Goal: Task Accomplishment & Management: Manage account settings

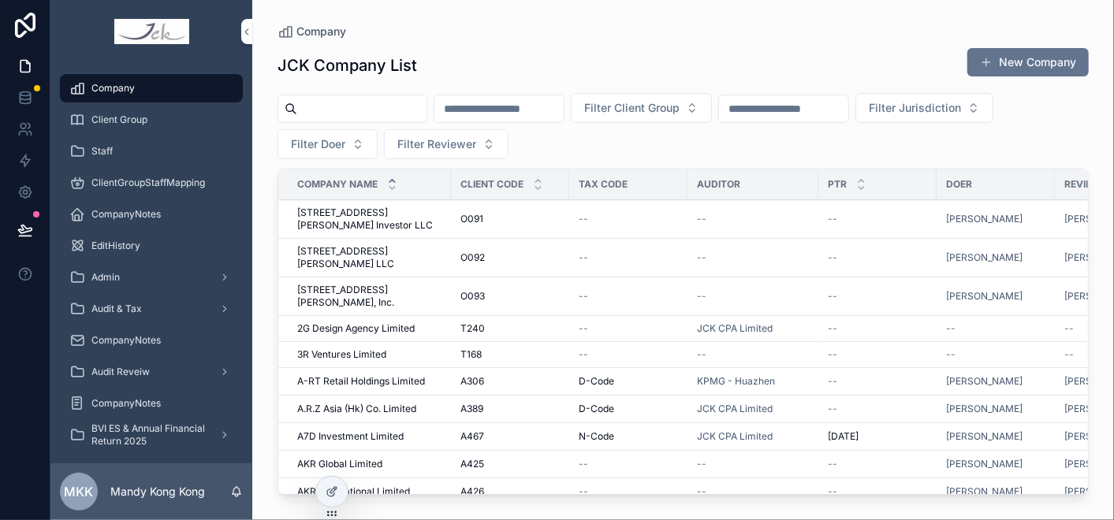
click at [361, 111] on input "scrollable content" at bounding box center [361, 109] width 129 height 22
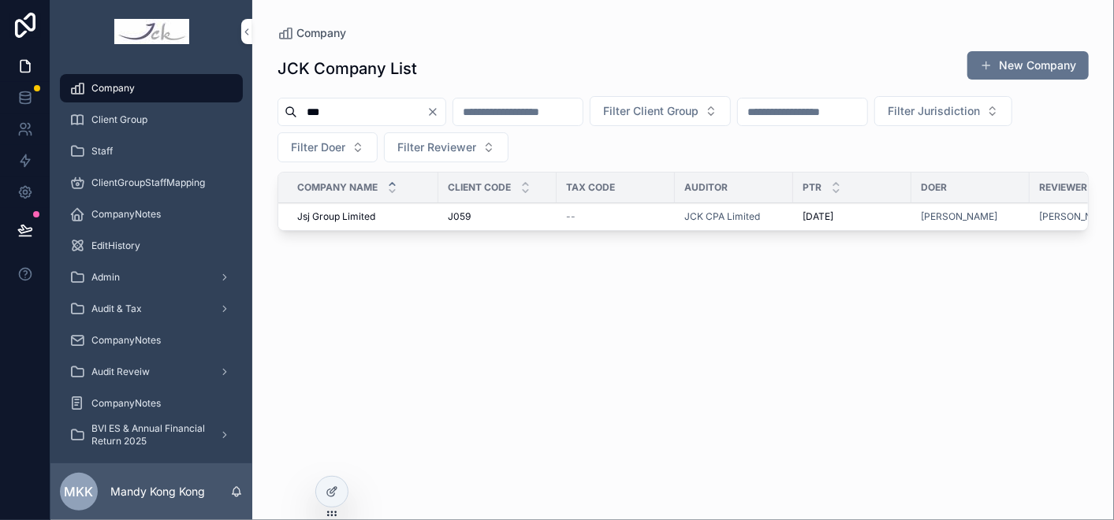
type input "***"
click at [347, 210] on span "Jsj Group Limited" at bounding box center [336, 216] width 78 height 13
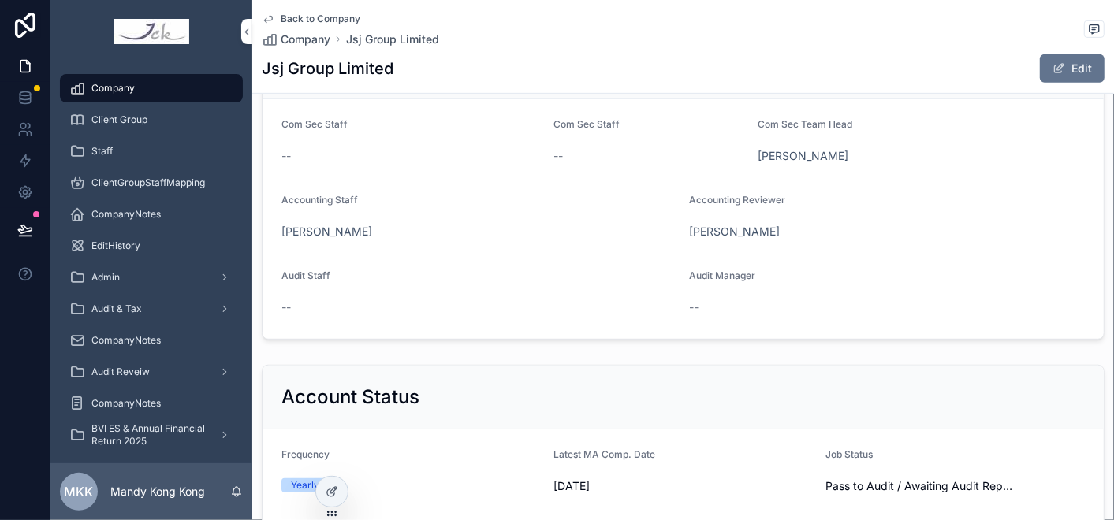
scroll to position [437, 0]
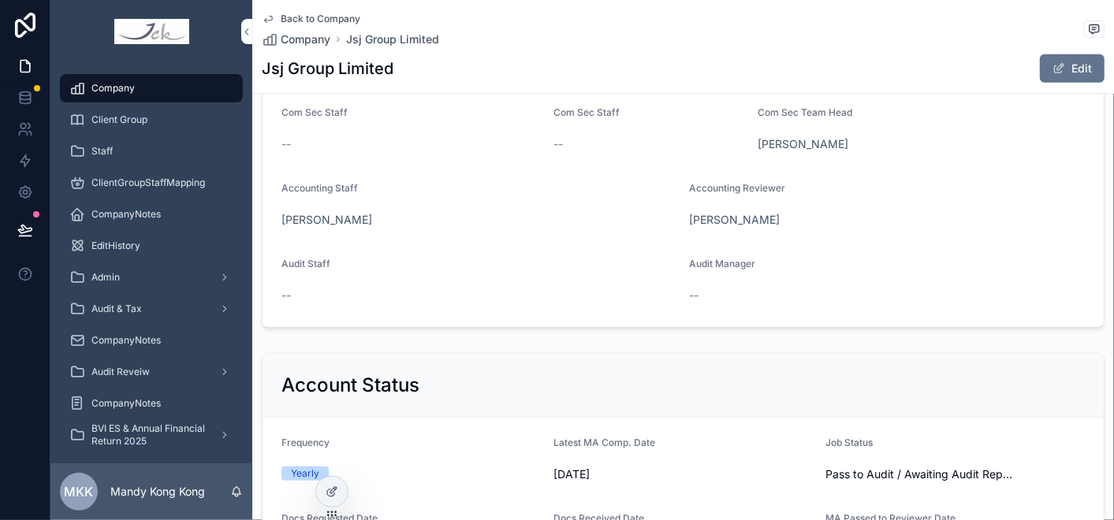
click at [1072, 69] on button "Edit" at bounding box center [1072, 68] width 65 height 28
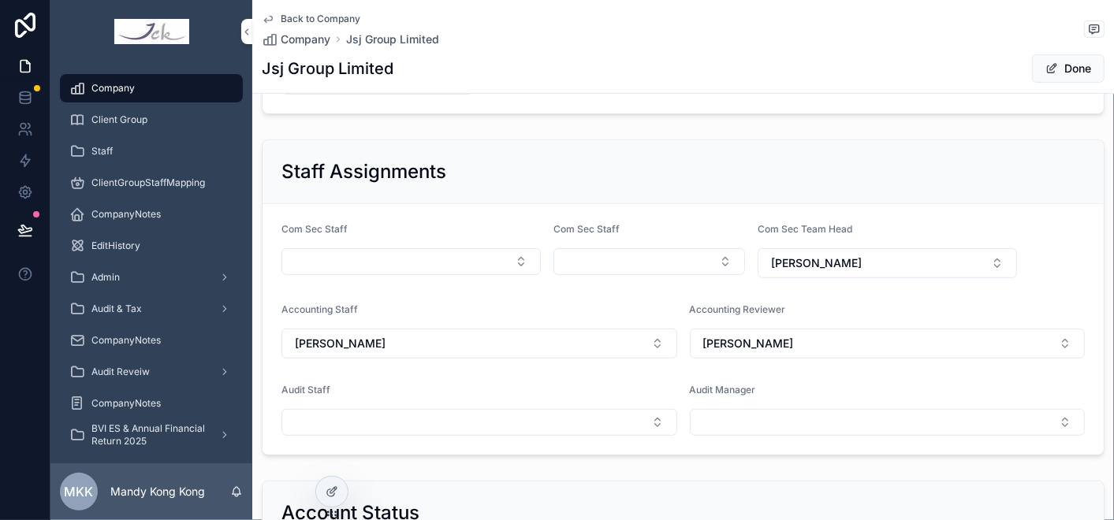
scroll to position [350, 0]
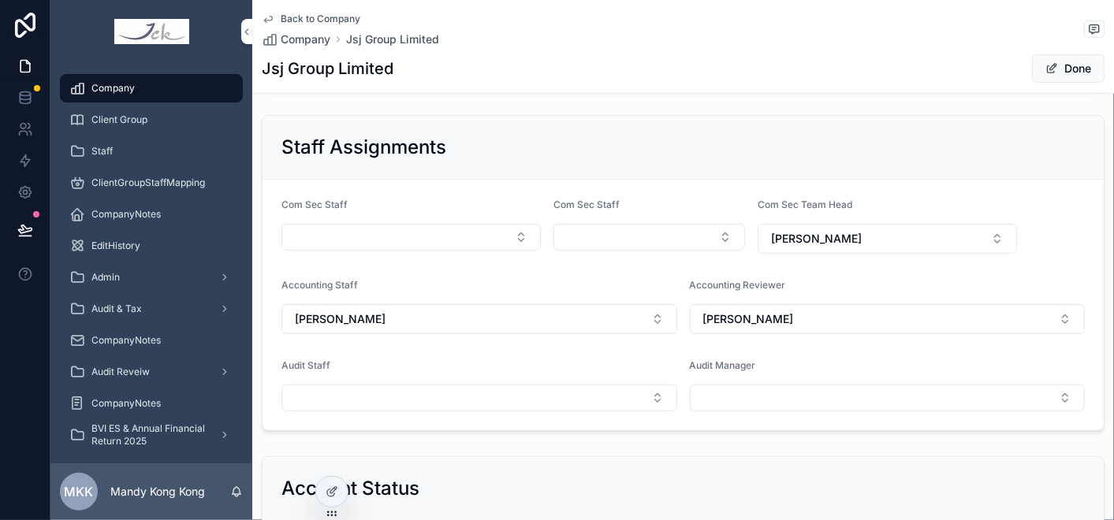
click at [360, 385] on button "Select Button" at bounding box center [479, 398] width 396 height 27
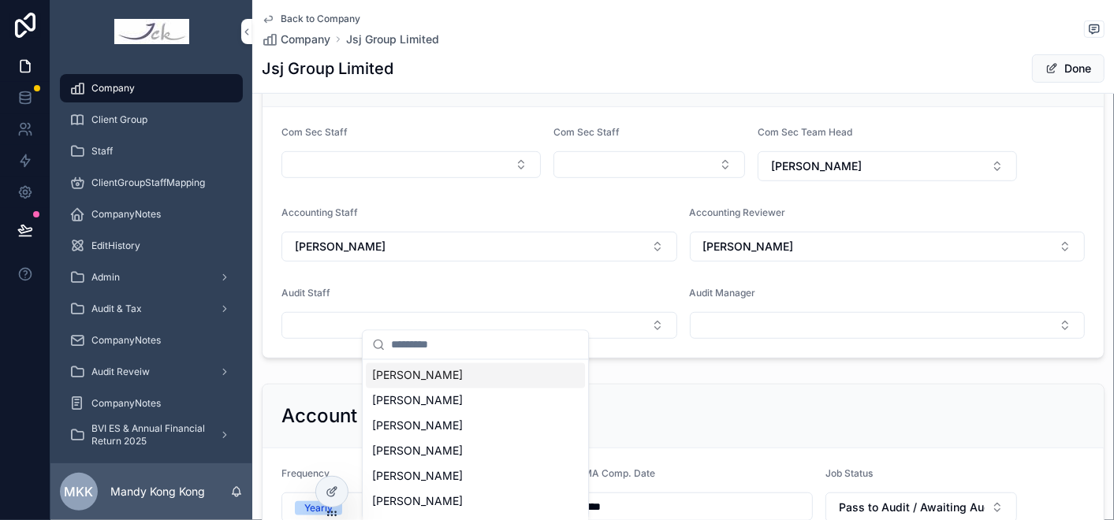
scroll to position [437, 0]
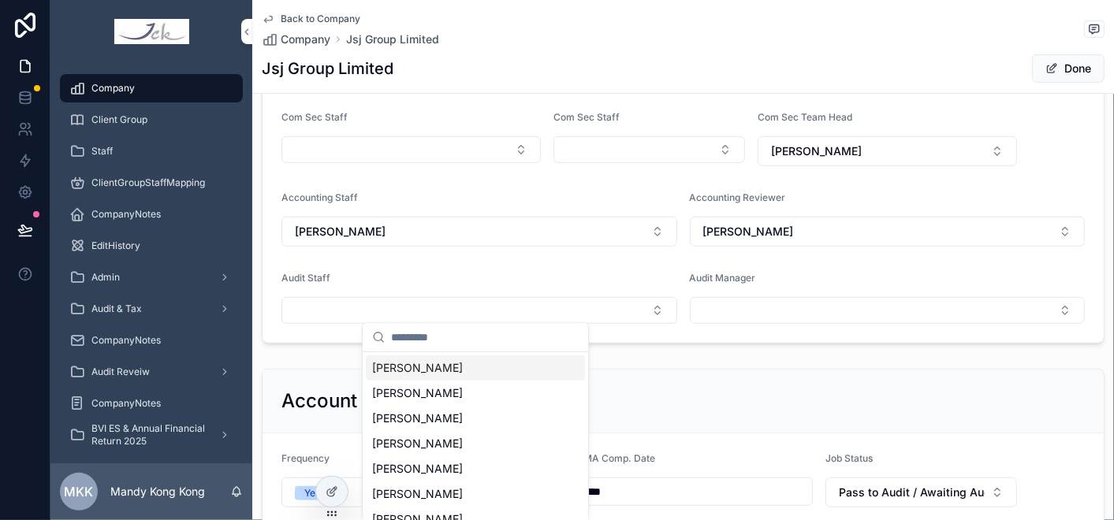
click at [368, 305] on button "Select Button" at bounding box center [479, 310] width 396 height 27
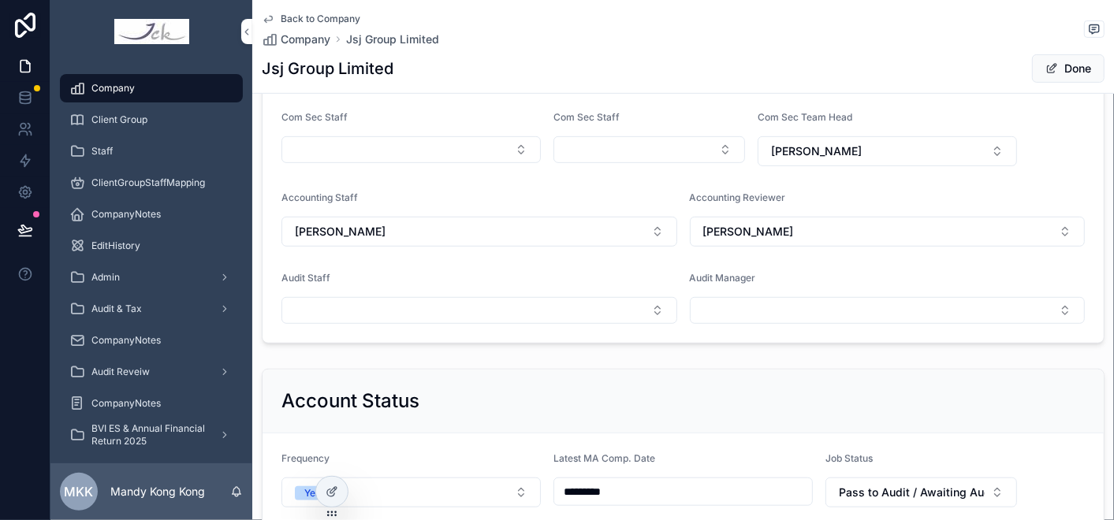
click at [337, 306] on button "Select Button" at bounding box center [479, 310] width 396 height 27
type input "**"
click at [337, 307] on button "Select Button" at bounding box center [479, 310] width 396 height 27
click at [377, 308] on button "Select Button" at bounding box center [479, 310] width 396 height 27
click at [537, 305] on button "Select Button" at bounding box center [479, 310] width 396 height 27
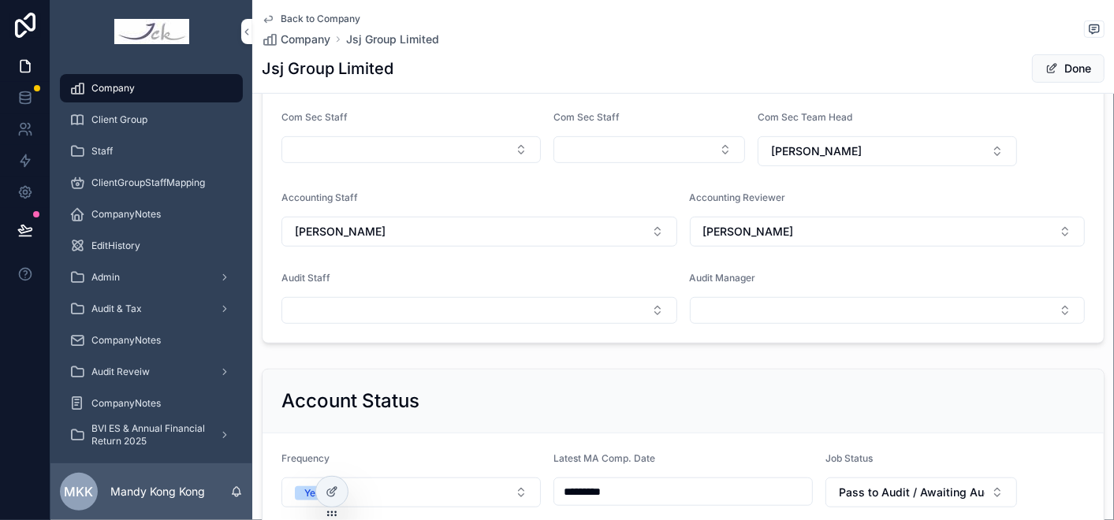
click at [561, 311] on button "Select Button" at bounding box center [479, 310] width 396 height 27
type input "*"
type input "****"
click at [411, 368] on span "[PERSON_NAME]" at bounding box center [417, 368] width 91 height 16
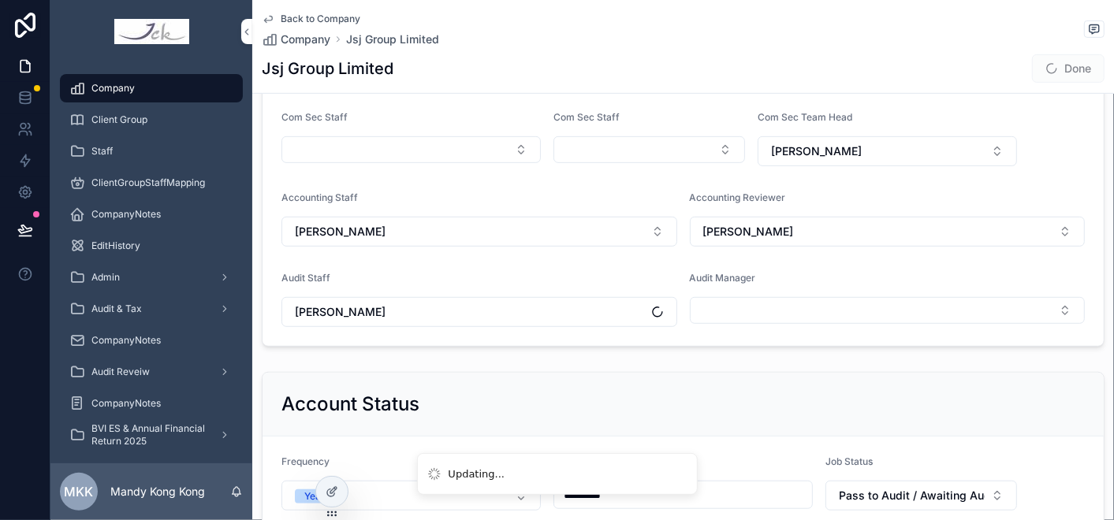
click at [745, 307] on button "Select Button" at bounding box center [888, 310] width 396 height 27
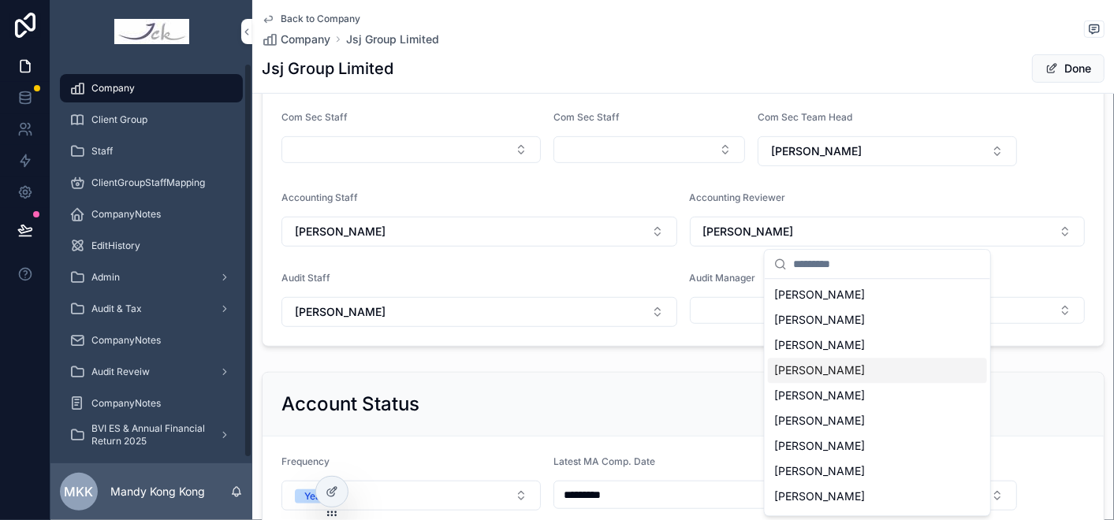
scroll to position [525, 0]
